Goal: Transaction & Acquisition: Purchase product/service

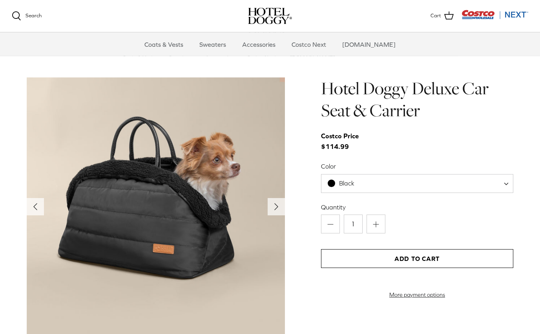
scroll to position [748, 0]
click at [274, 206] on icon "Right" at bounding box center [276, 206] width 13 height 13
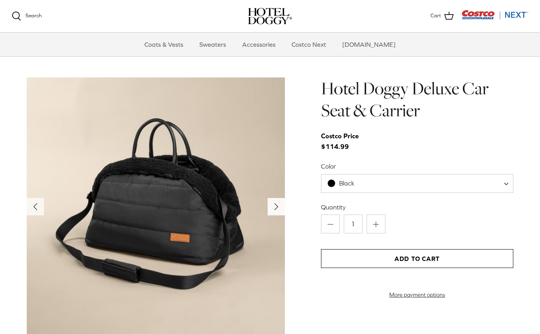
click at [279, 204] on icon "Right" at bounding box center [276, 206] width 13 height 13
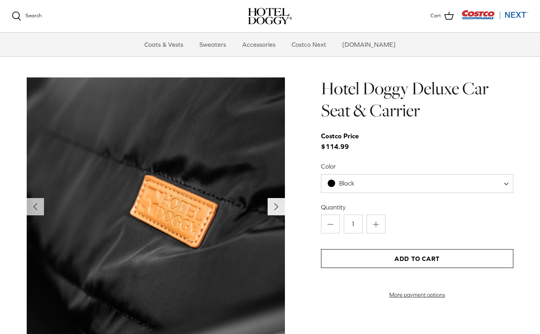
click at [276, 208] on polyline "Next" at bounding box center [276, 206] width 3 height 6
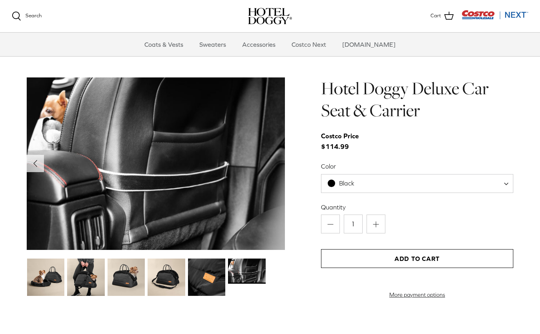
click at [244, 272] on img at bounding box center [247, 270] width 38 height 25
click at [213, 270] on img at bounding box center [207, 277] width 38 height 38
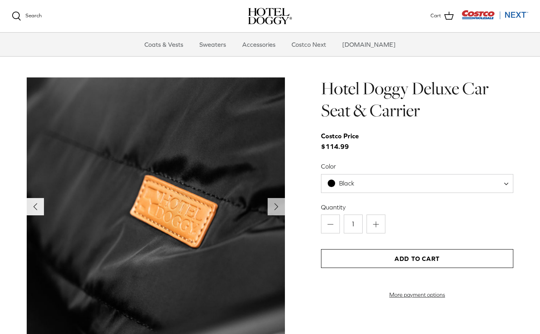
click at [34, 204] on icon "Left" at bounding box center [35, 206] width 13 height 13
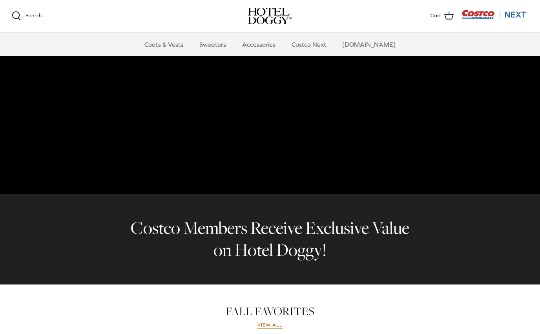
scroll to position [0, 0]
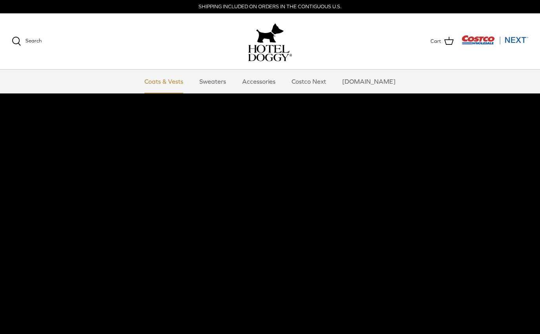
click at [179, 84] on link "Coats & Vests" at bounding box center [163, 81] width 53 height 24
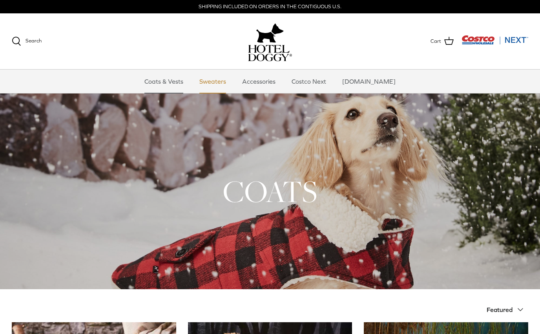
click at [222, 80] on link "Sweaters" at bounding box center [212, 81] width 41 height 24
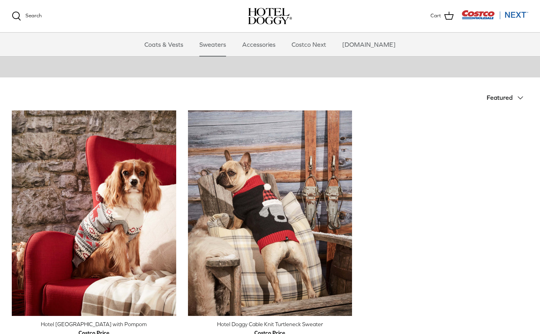
scroll to position [114, 0]
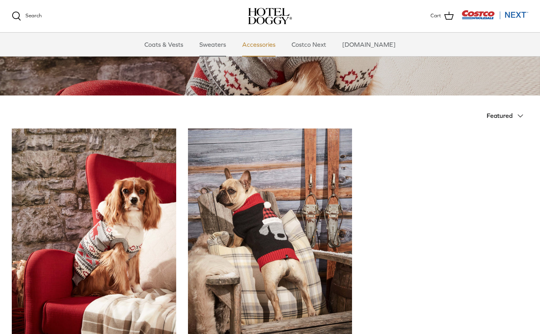
click at [273, 47] on link "Accessories" at bounding box center [258, 45] width 47 height 24
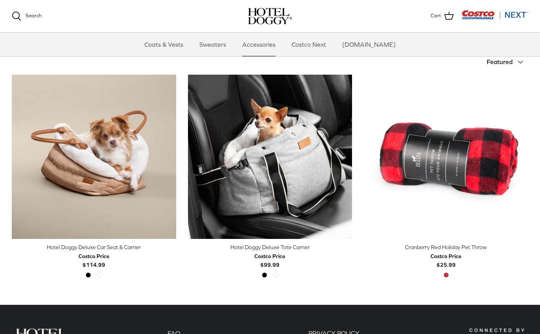
scroll to position [167, 0]
click at [324, 45] on link "Costco Next" at bounding box center [309, 45] width 49 height 24
click at [188, 42] on link "Coats & Vests" at bounding box center [163, 45] width 53 height 24
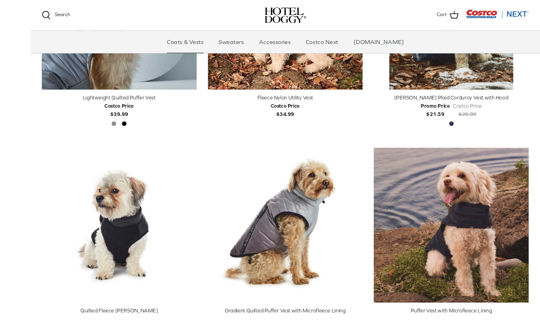
scroll to position [1051, 0]
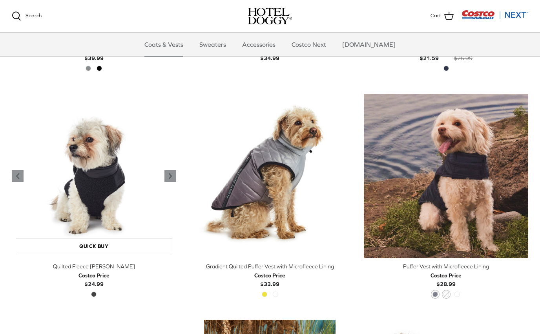
click at [101, 184] on img "Quilted Fleece Melton Vest" at bounding box center [94, 176] width 164 height 164
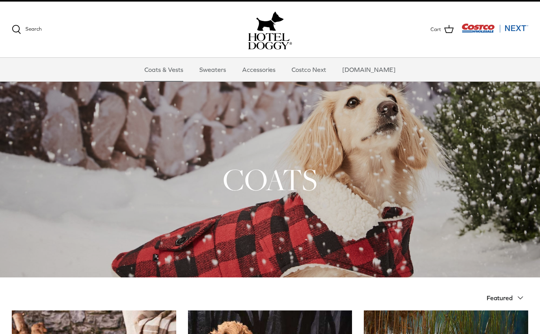
scroll to position [0, 0]
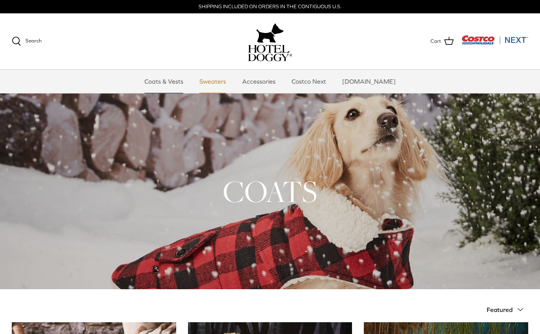
click at [221, 88] on link "Sweaters" at bounding box center [212, 81] width 41 height 24
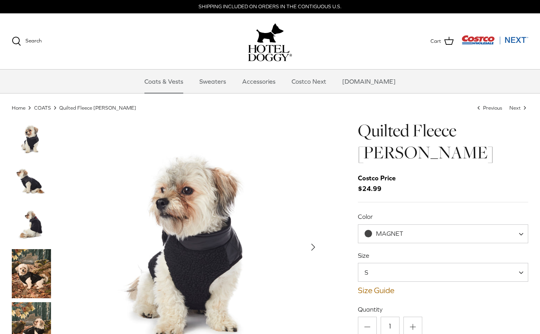
click at [33, 219] on img "Thumbnail Link" at bounding box center [31, 225] width 39 height 39
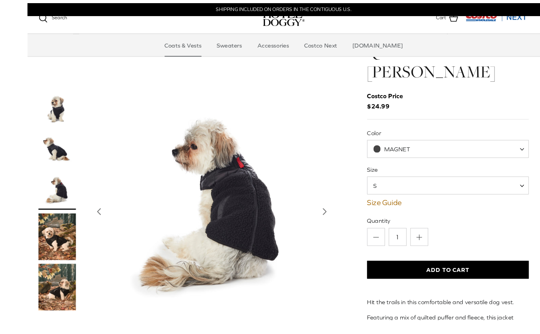
scroll to position [29, 0]
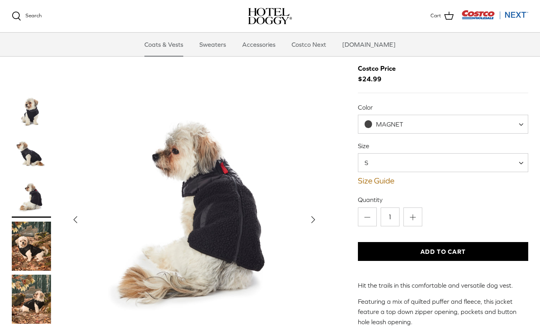
click at [36, 155] on img "Thumbnail Link" at bounding box center [31, 154] width 39 height 39
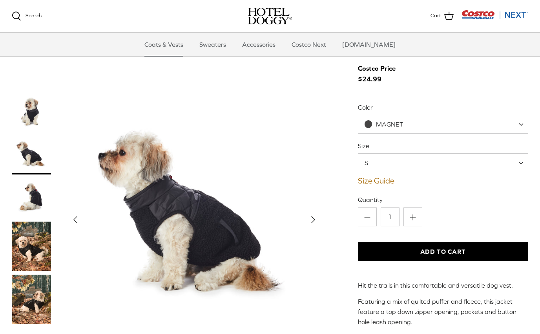
click at [517, 122] on span "MAGNET" at bounding box center [443, 124] width 170 height 19
click at [522, 121] on span at bounding box center [524, 124] width 8 height 19
click at [517, 163] on span "S" at bounding box center [443, 162] width 170 height 19
click at [504, 253] on button "Add to Cart" at bounding box center [443, 251] width 170 height 19
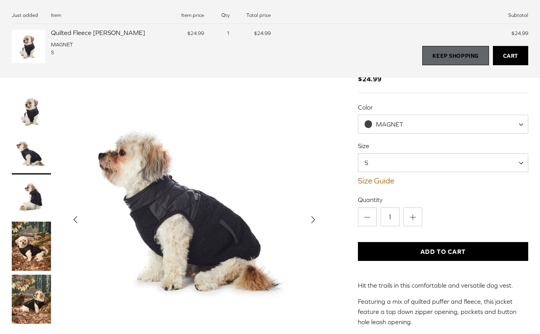
click at [455, 50] on link "Keep Shopping" at bounding box center [455, 56] width 66 height 20
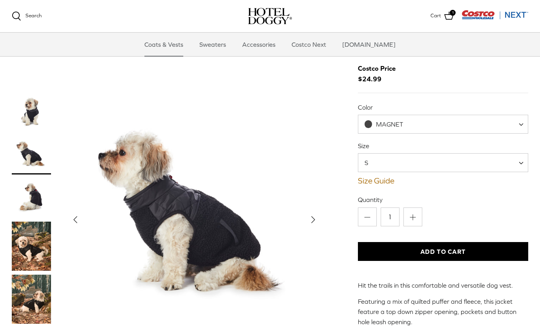
scroll to position [0, 0]
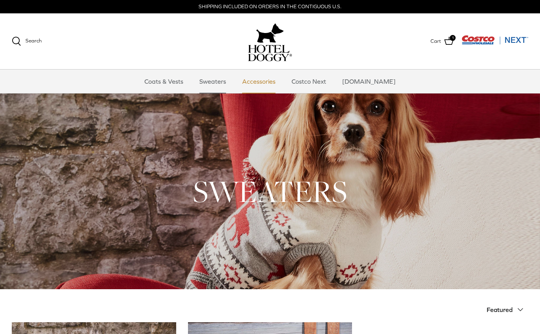
click at [272, 82] on link "Accessories" at bounding box center [258, 81] width 47 height 24
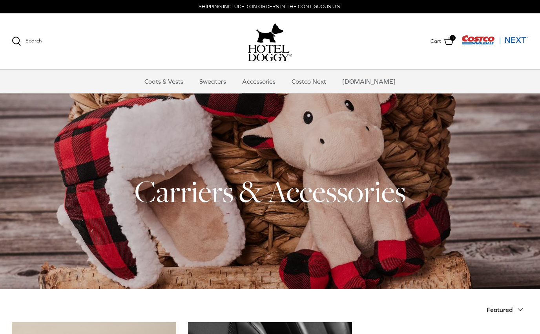
click at [266, 52] on img at bounding box center [270, 53] width 44 height 16
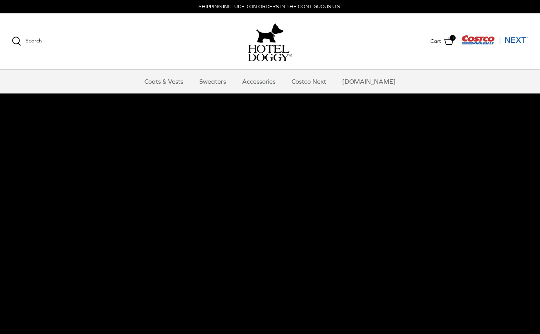
click at [262, 48] on img at bounding box center [270, 53] width 44 height 16
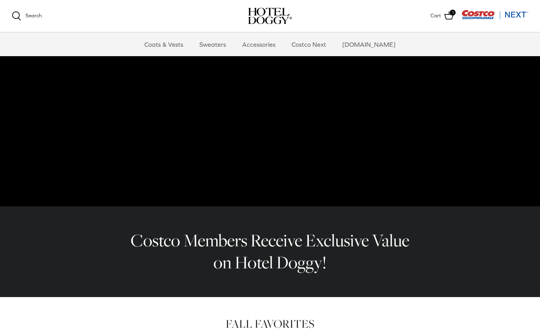
scroll to position [84, 0]
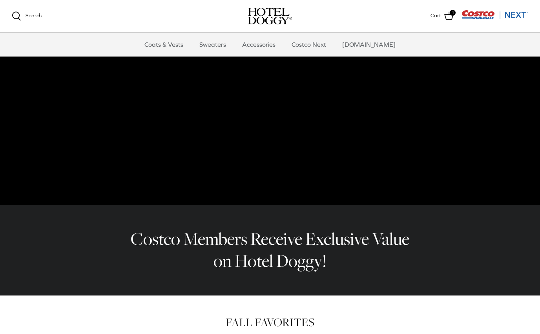
click at [376, 147] on video at bounding box center [270, 67] width 540 height 275
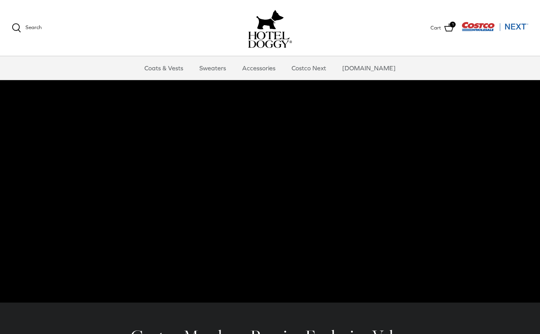
scroll to position [0, 0]
